Goal: Check status: Check status

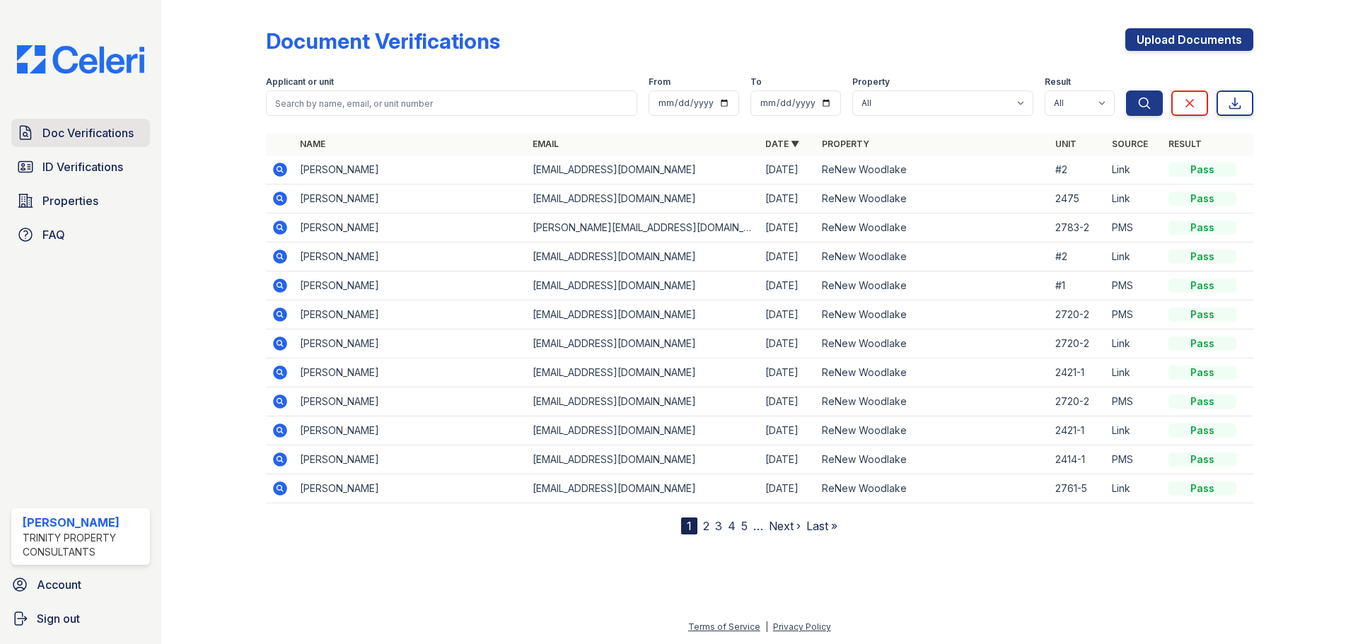
click at [69, 141] on span "Doc Verifications" at bounding box center [87, 132] width 91 height 17
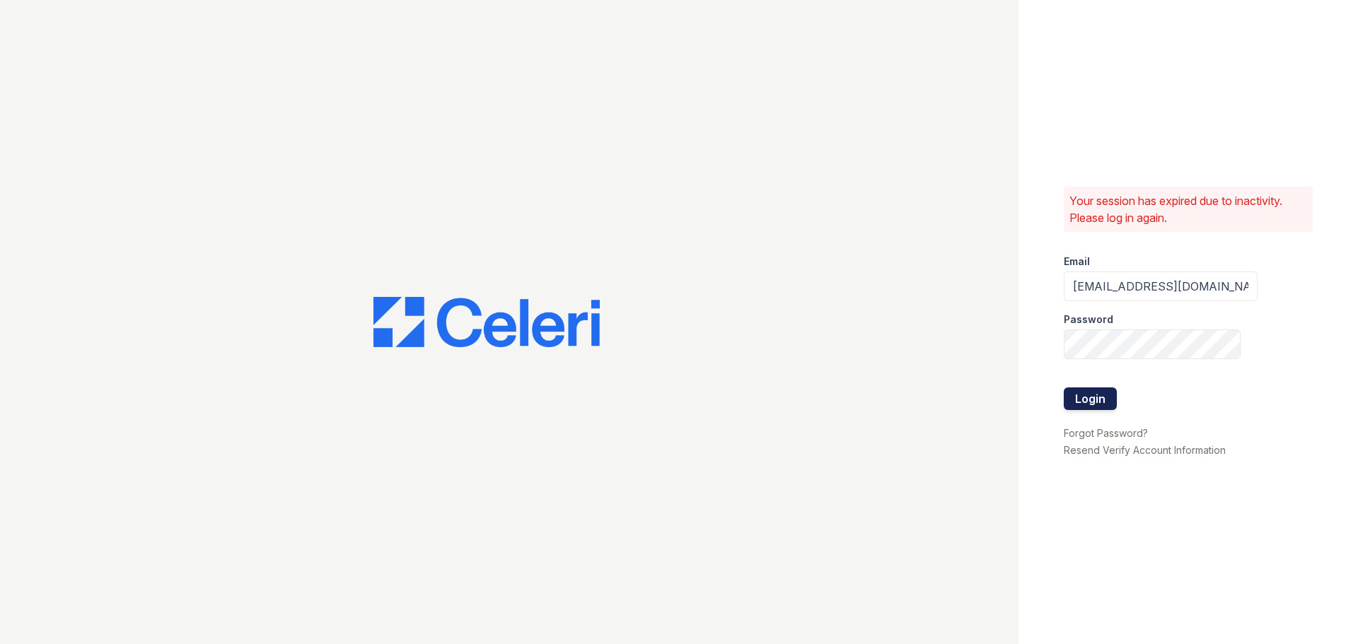
click at [1084, 405] on button "Login" at bounding box center [1089, 398] width 53 height 23
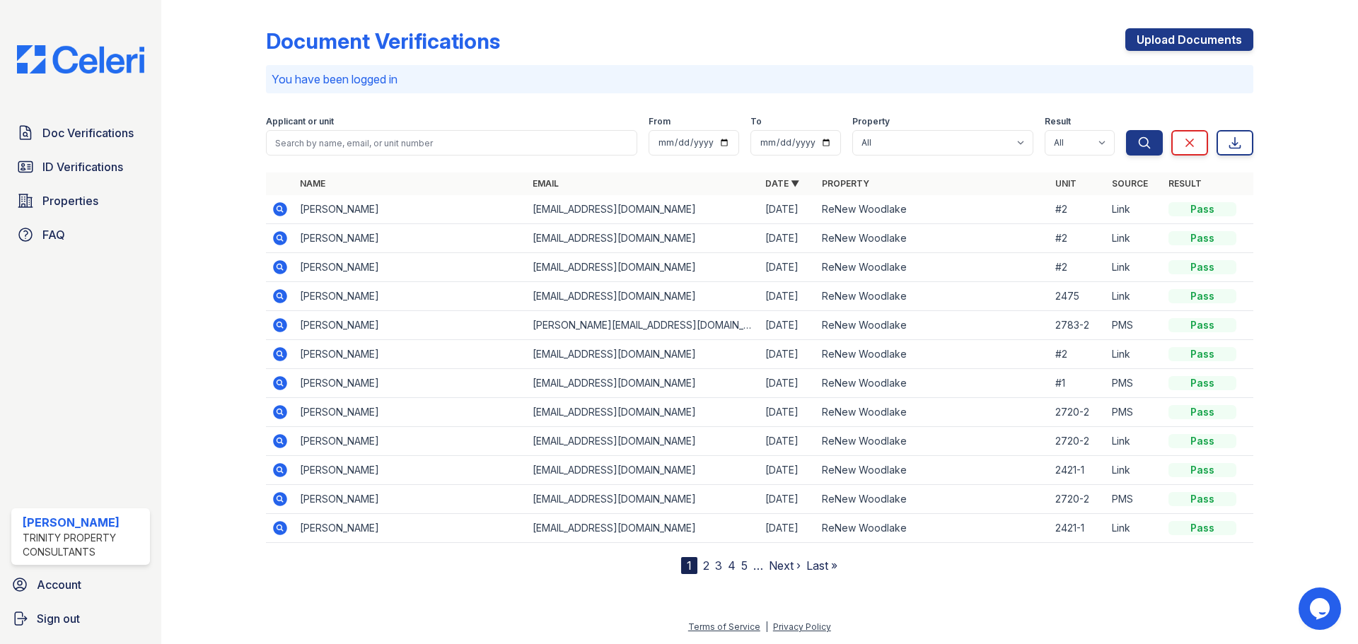
click at [291, 211] on td at bounding box center [280, 209] width 28 height 29
click at [282, 208] on icon at bounding box center [280, 209] width 14 height 14
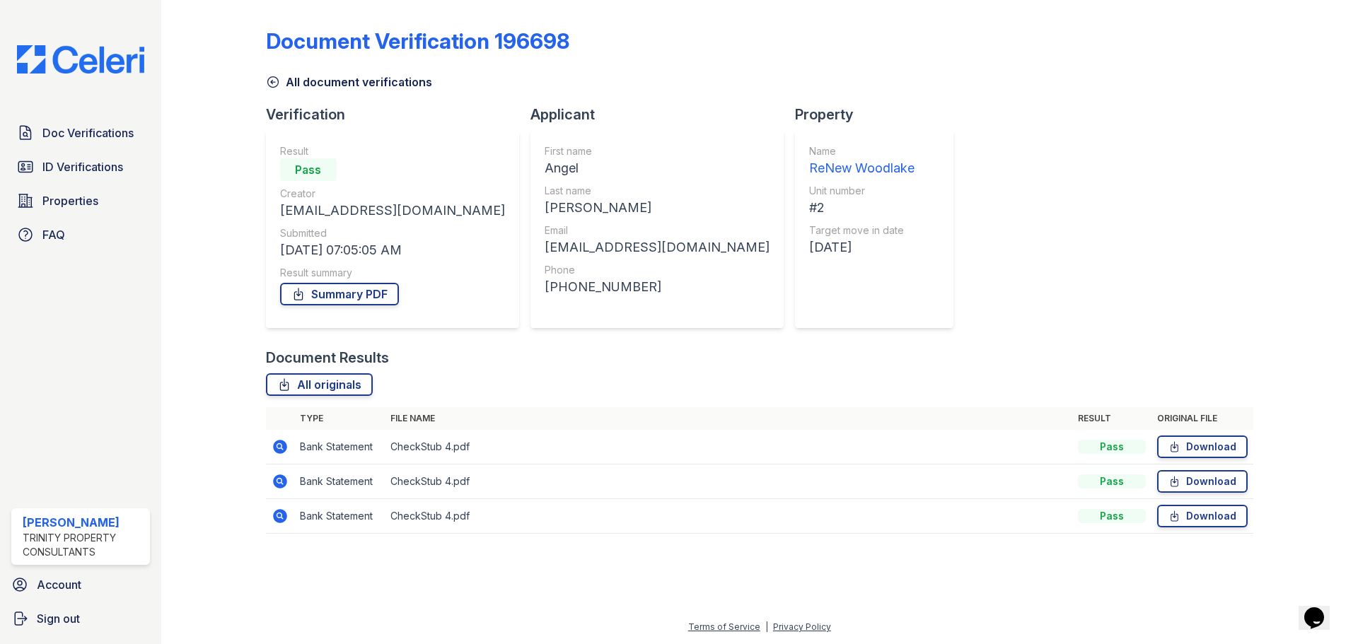
click at [284, 450] on icon at bounding box center [280, 447] width 14 height 14
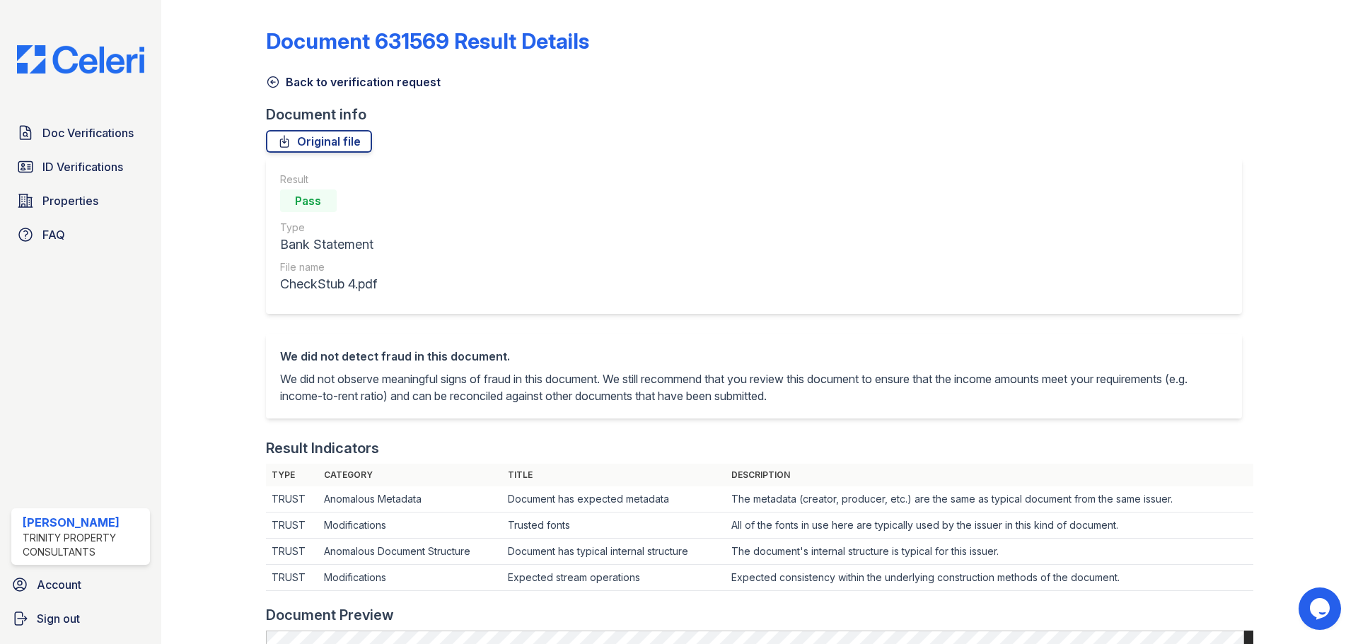
click at [276, 85] on icon at bounding box center [273, 82] width 14 height 14
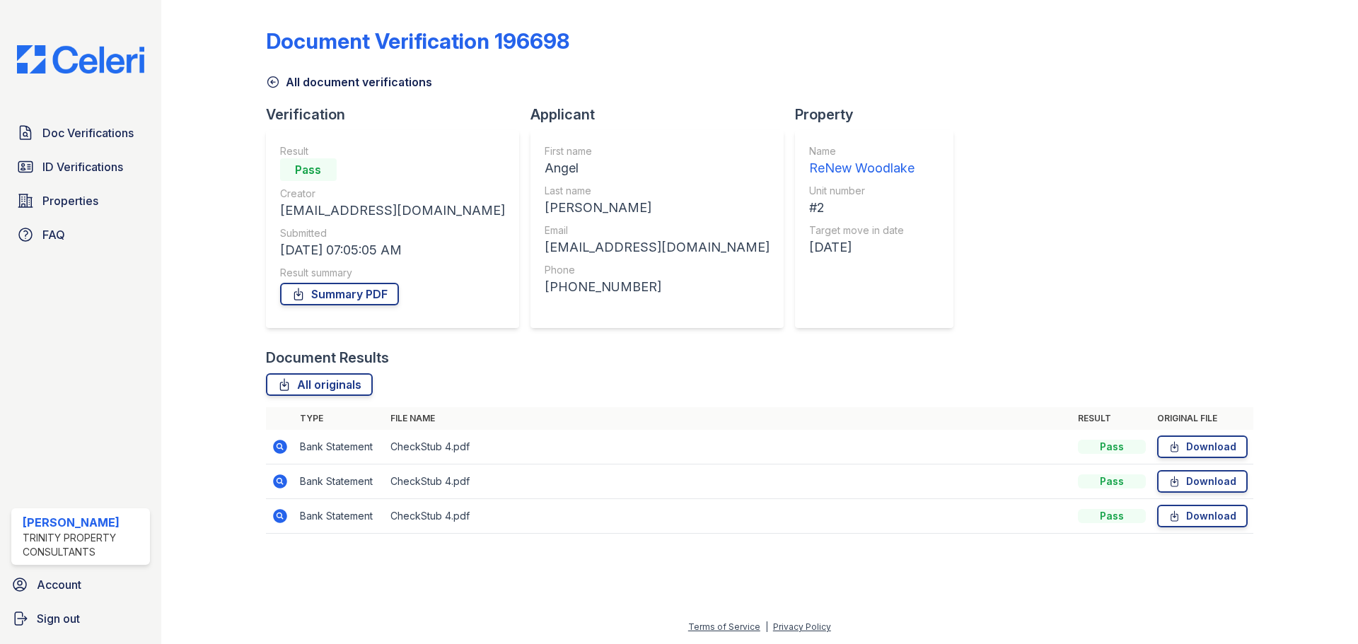
click at [279, 491] on td at bounding box center [280, 482] width 28 height 35
click at [277, 482] on icon at bounding box center [280, 481] width 17 height 17
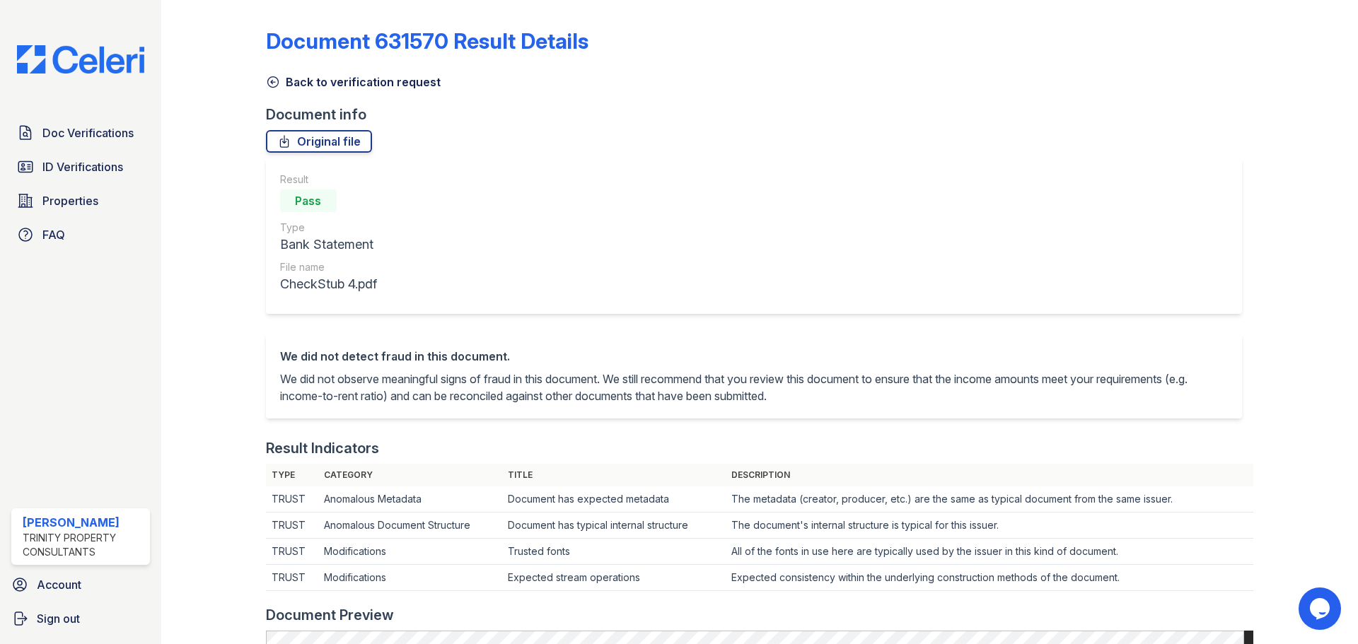
click at [270, 83] on icon at bounding box center [272, 82] width 11 height 11
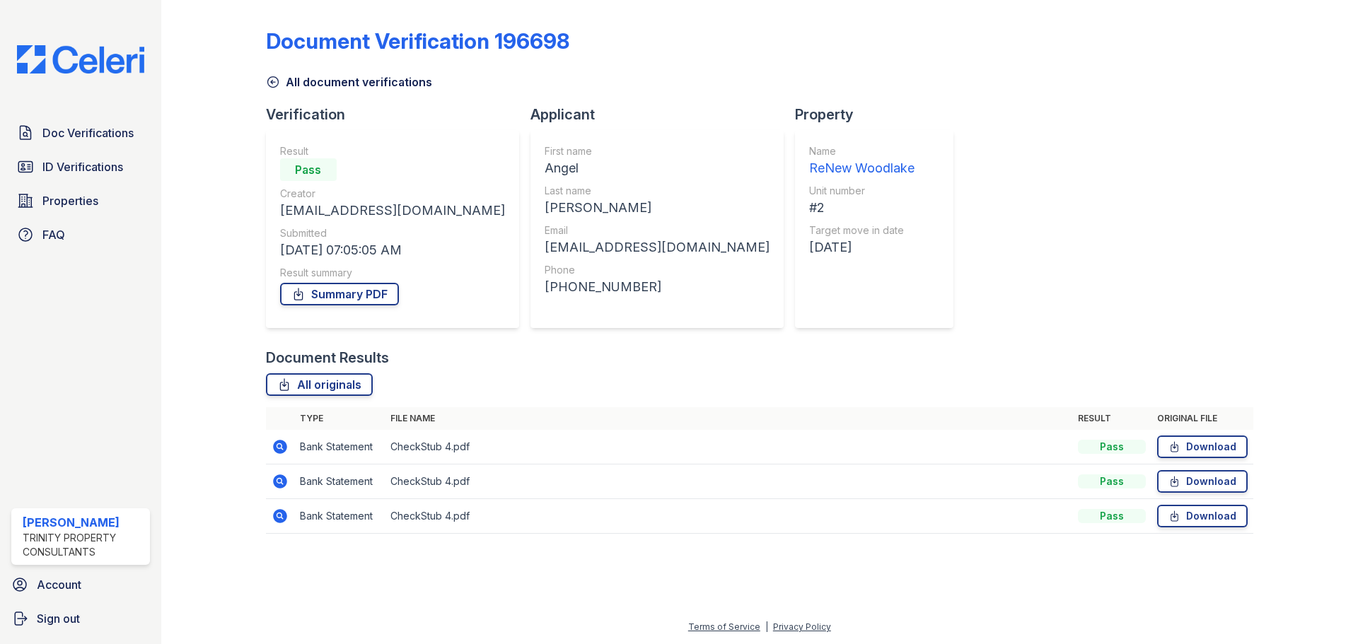
click at [286, 513] on icon at bounding box center [280, 516] width 14 height 14
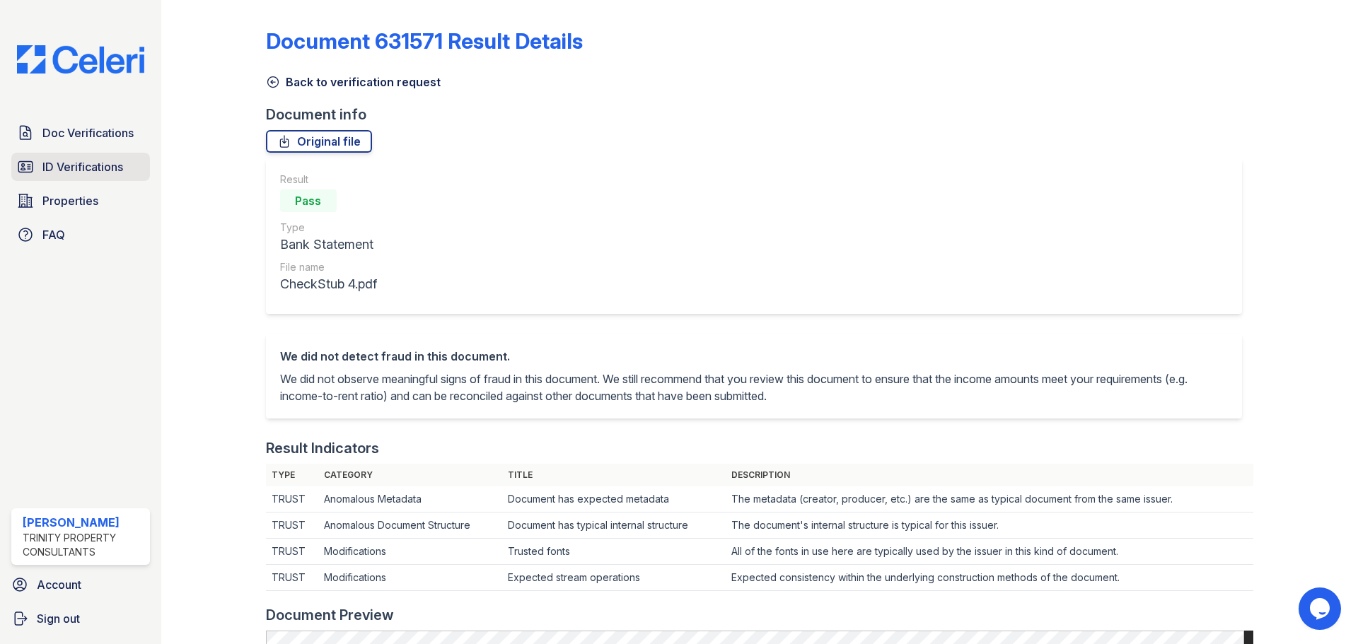
click at [84, 167] on span "ID Verifications" at bounding box center [82, 166] width 81 height 17
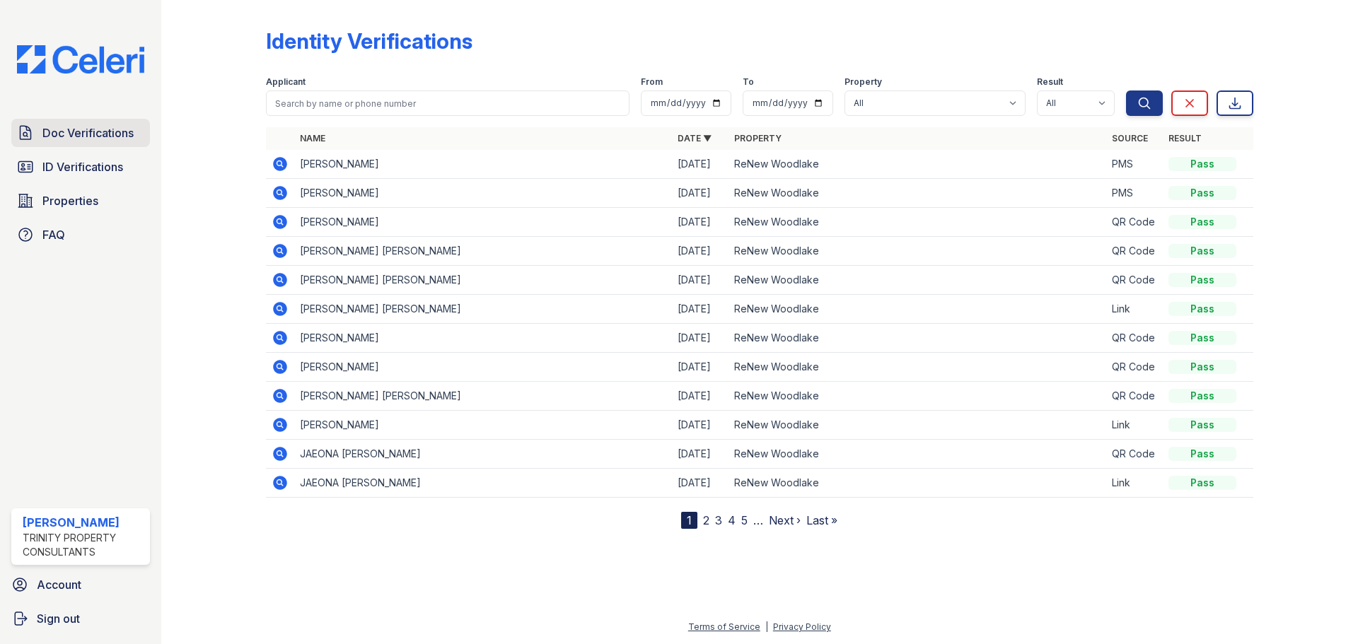
click at [57, 141] on span "Doc Verifications" at bounding box center [87, 132] width 91 height 17
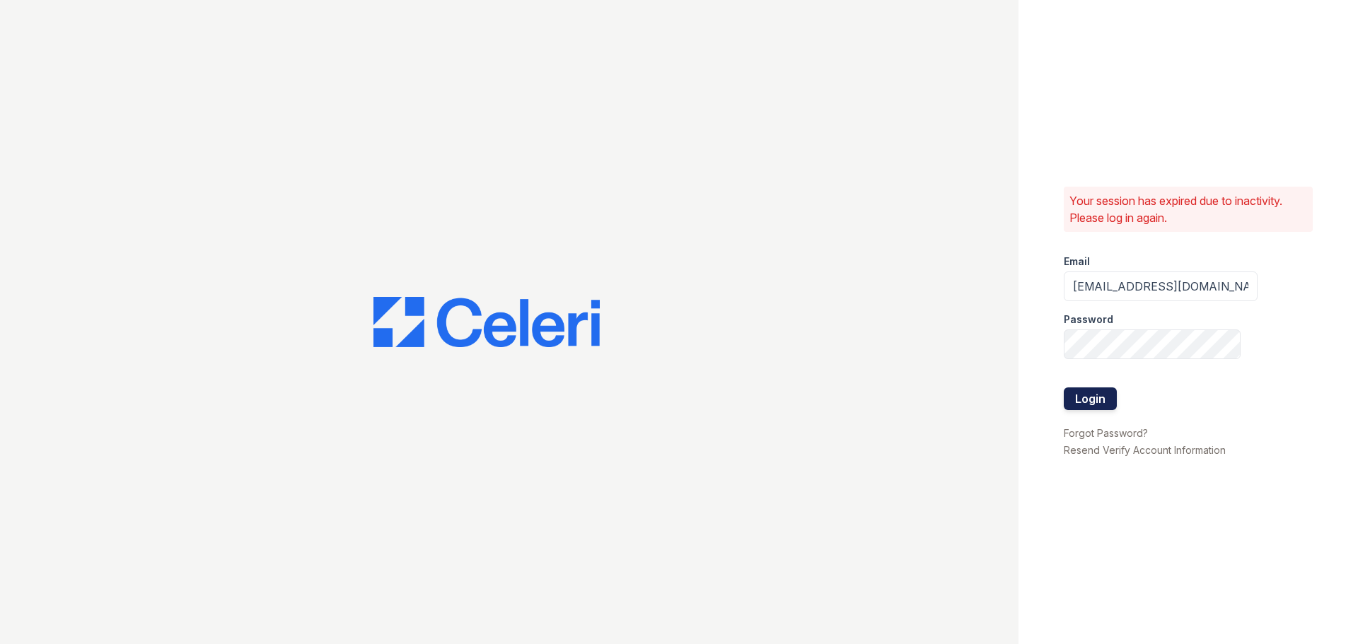
click at [1107, 403] on button "Login" at bounding box center [1089, 398] width 53 height 23
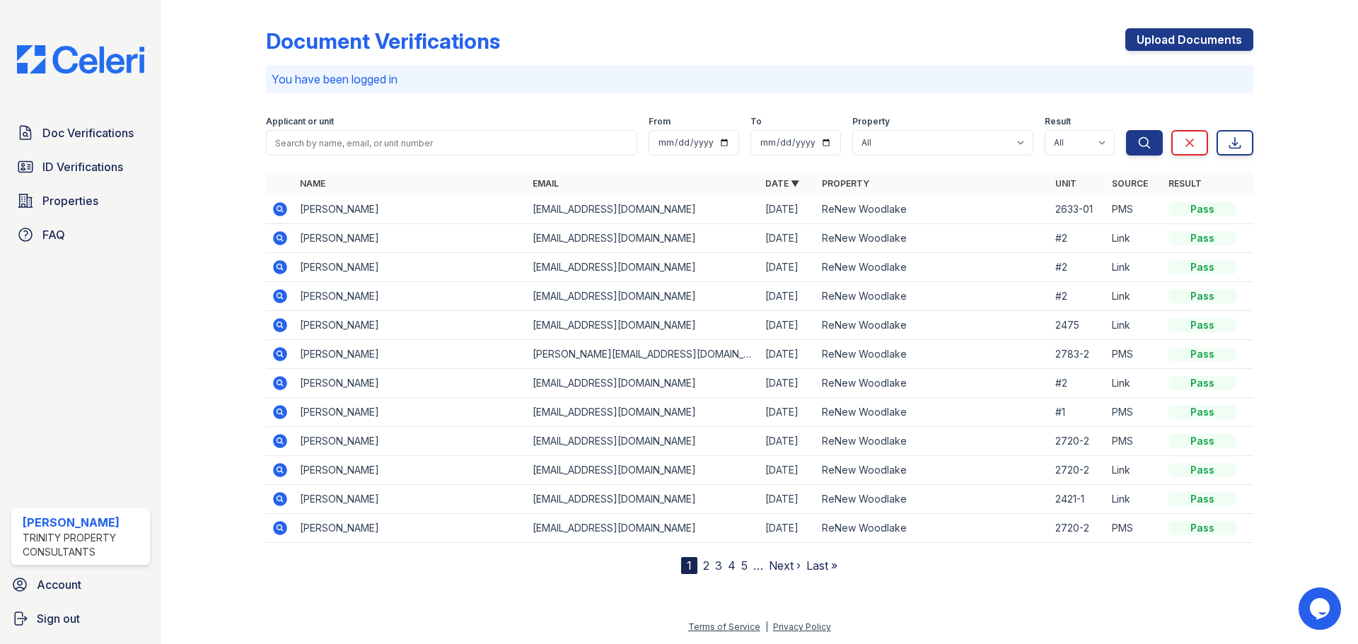
drag, startPoint x: 276, startPoint y: 323, endPoint x: 301, endPoint y: 304, distance: 31.3
click at [276, 323] on icon at bounding box center [280, 325] width 14 height 14
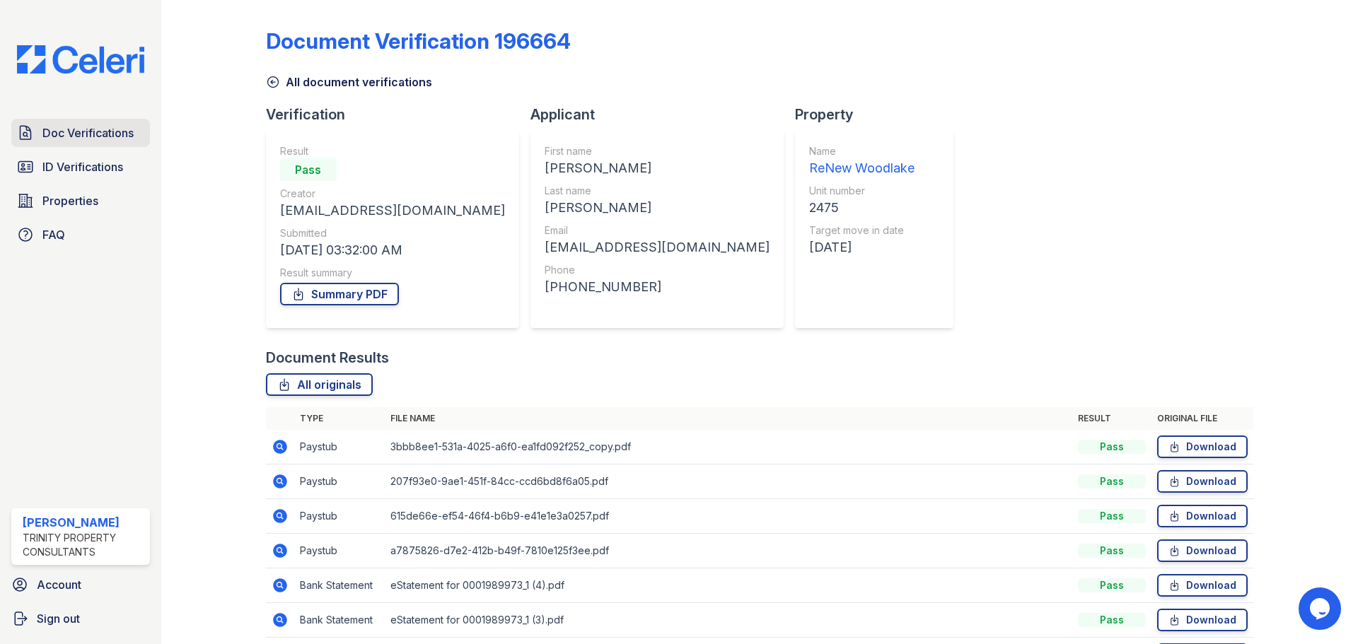
click at [125, 132] on span "Doc Verifications" at bounding box center [87, 132] width 91 height 17
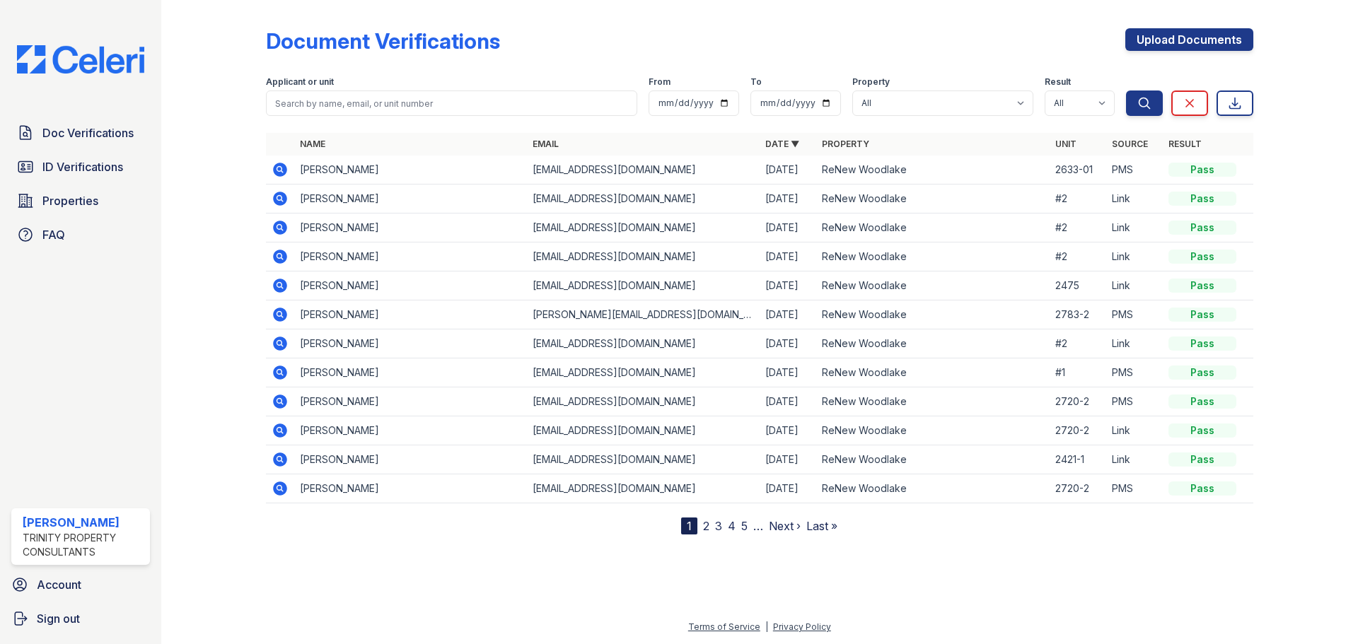
click at [276, 170] on icon at bounding box center [280, 170] width 14 height 14
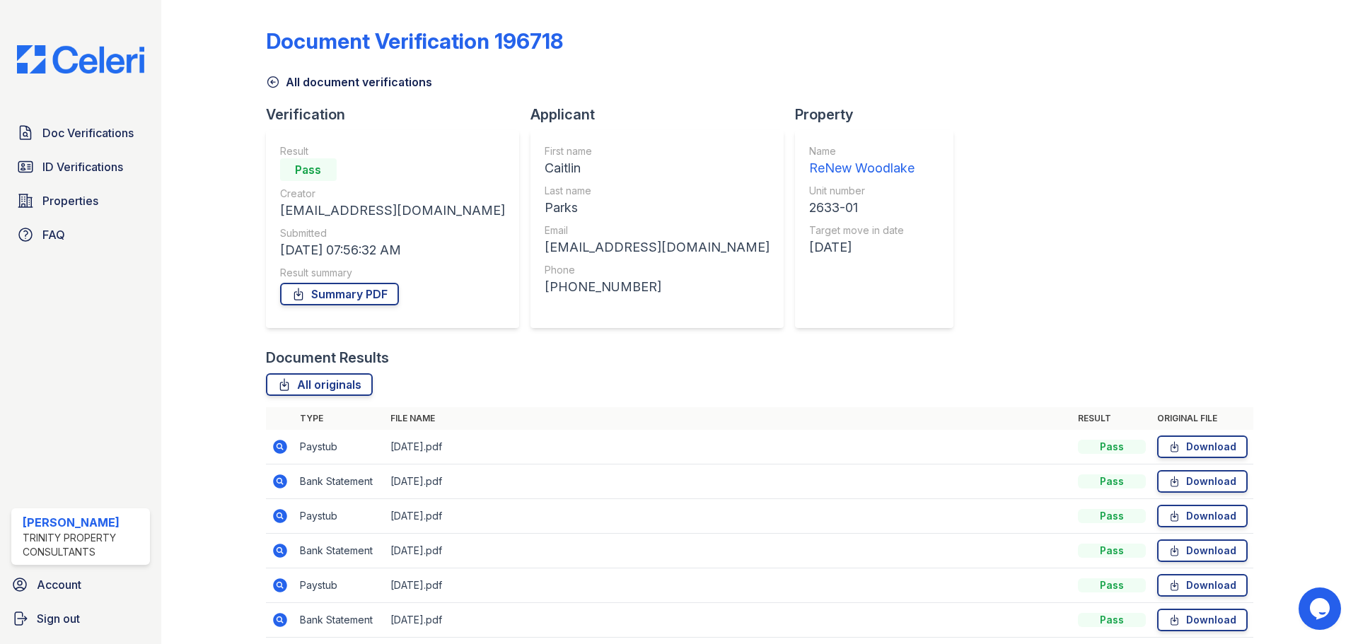
scroll to position [56, 0]
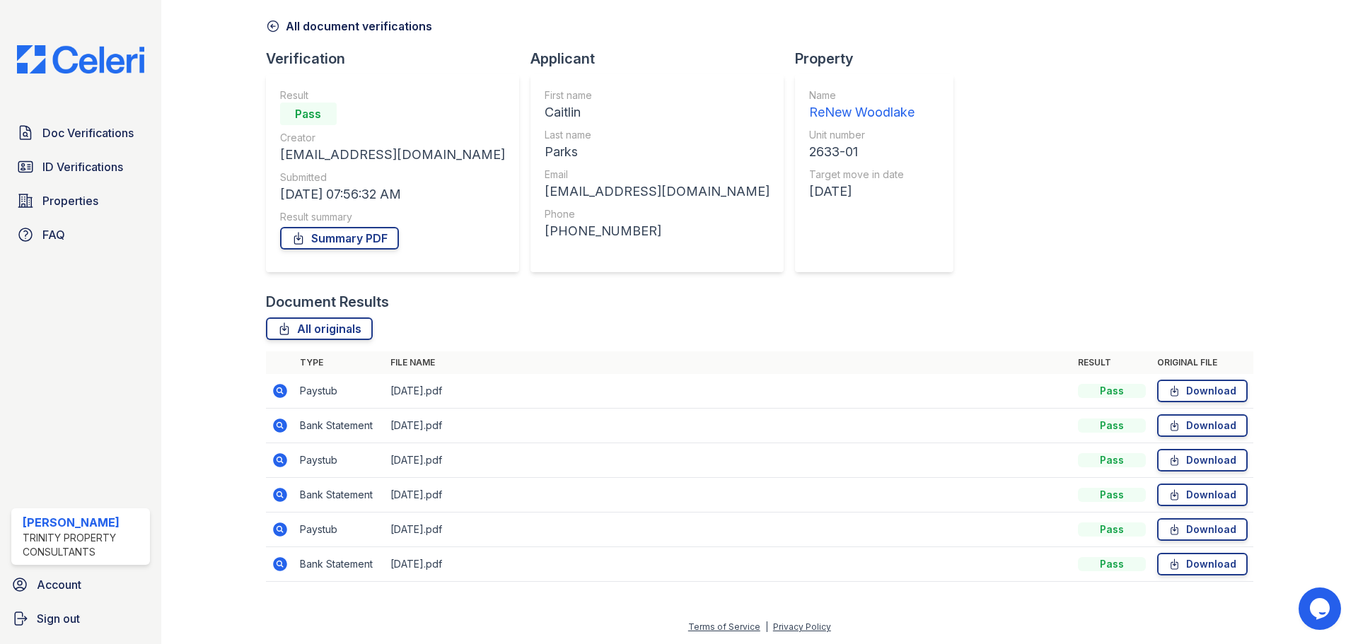
click at [279, 388] on icon at bounding box center [280, 391] width 17 height 17
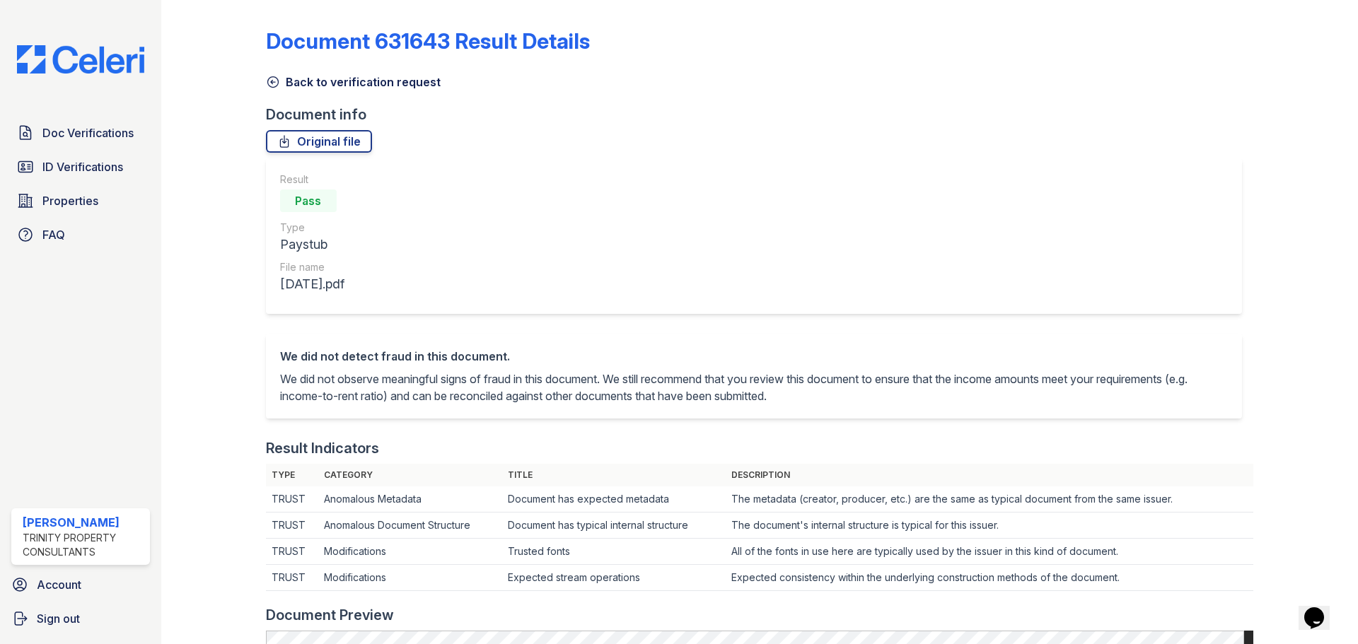
click at [268, 81] on icon at bounding box center [273, 82] width 14 height 14
